Goal: Transaction & Acquisition: Obtain resource

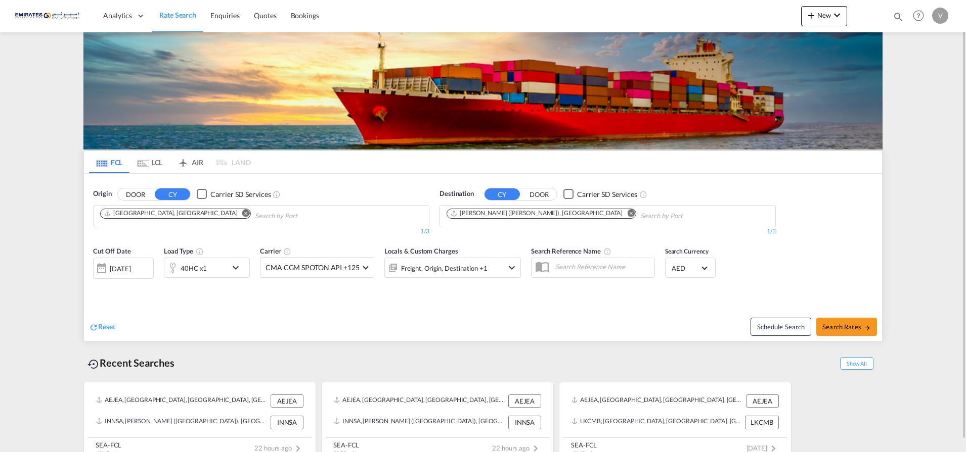
click at [627, 211] on md-icon "Remove" at bounding box center [631, 213] width 8 height 8
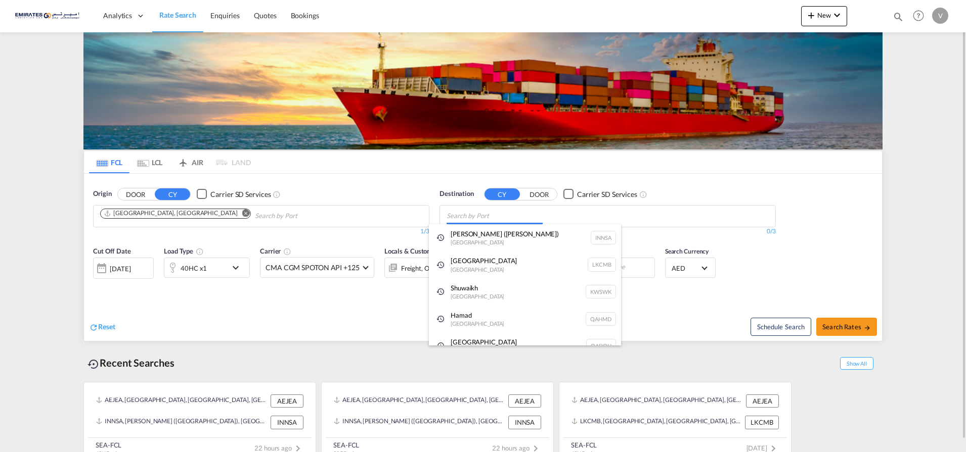
click at [468, 216] on body "Analytics Dashboard Rate Search Enquiries Quotes Bookings" at bounding box center [483, 226] width 966 height 452
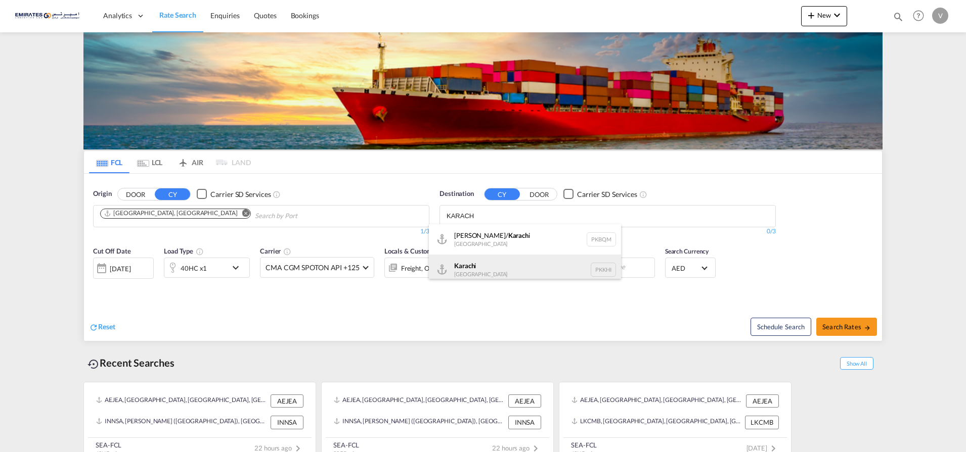
type input "KARACH"
click at [487, 268] on div "Karach i [GEOGRAPHIC_DATA] PKKHI" at bounding box center [525, 270] width 192 height 30
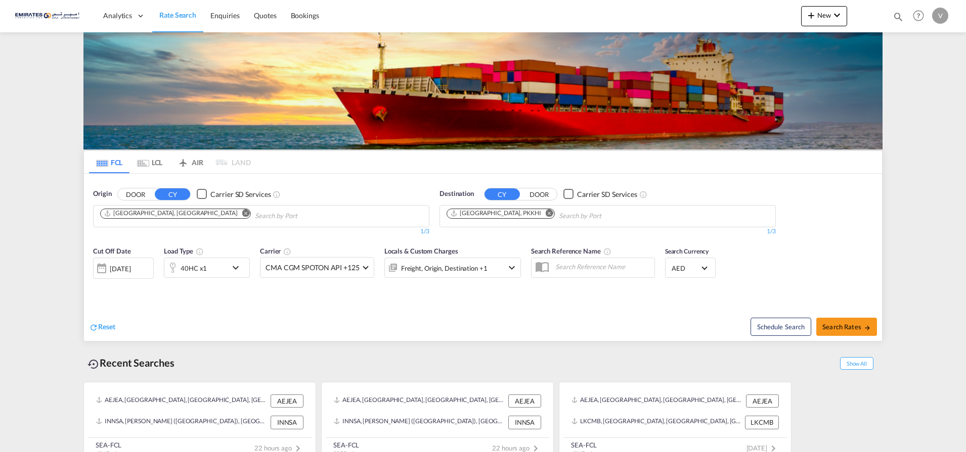
click at [837, 327] on span "Search Rates" at bounding box center [846, 327] width 49 height 8
type input "[GEOGRAPHIC_DATA] to PKKHI / [DATE]"
